Goal: Go to known website: Access a specific website the user already knows

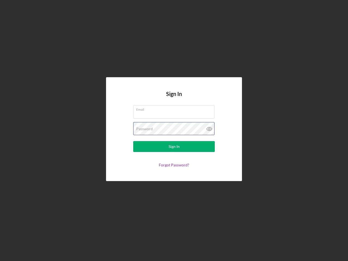
click at [174, 130] on div "Password" at bounding box center [173, 129] width 81 height 14
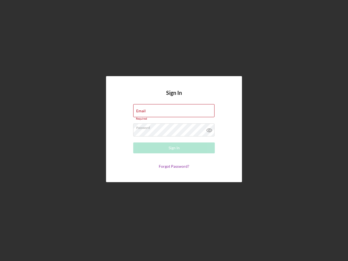
click at [209, 129] on icon at bounding box center [209, 130] width 14 height 14
